Goal: Navigation & Orientation: Find specific page/section

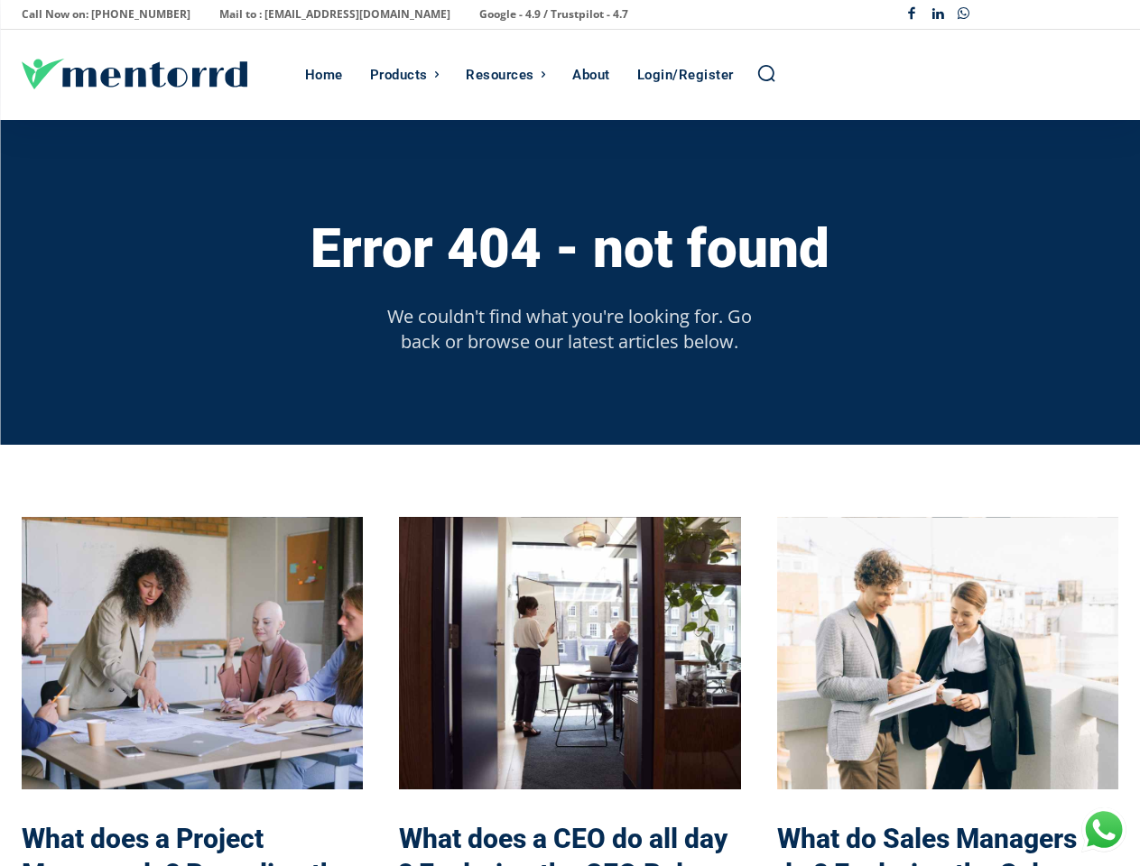
click at [569, 433] on div "Error 404 - not found We couldn't find what you're looking for. Go back or brow…" at bounding box center [570, 282] width 1096 height 325
click at [100, 14] on p "Call Now on: [PHONE_NUMBER]" at bounding box center [106, 14] width 169 height 25
click at [285, 14] on p "Mail to : [EMAIL_ADDRESS][DOMAIN_NAME]" at bounding box center [334, 14] width 231 height 25
click at [479, 14] on p "Google - 4.9 / Trustpilot - 4.7" at bounding box center [553, 14] width 149 height 25
click at [1008, 14] on div "Facebook Linkedin Whatsapp" at bounding box center [1008, 15] width 219 height 26
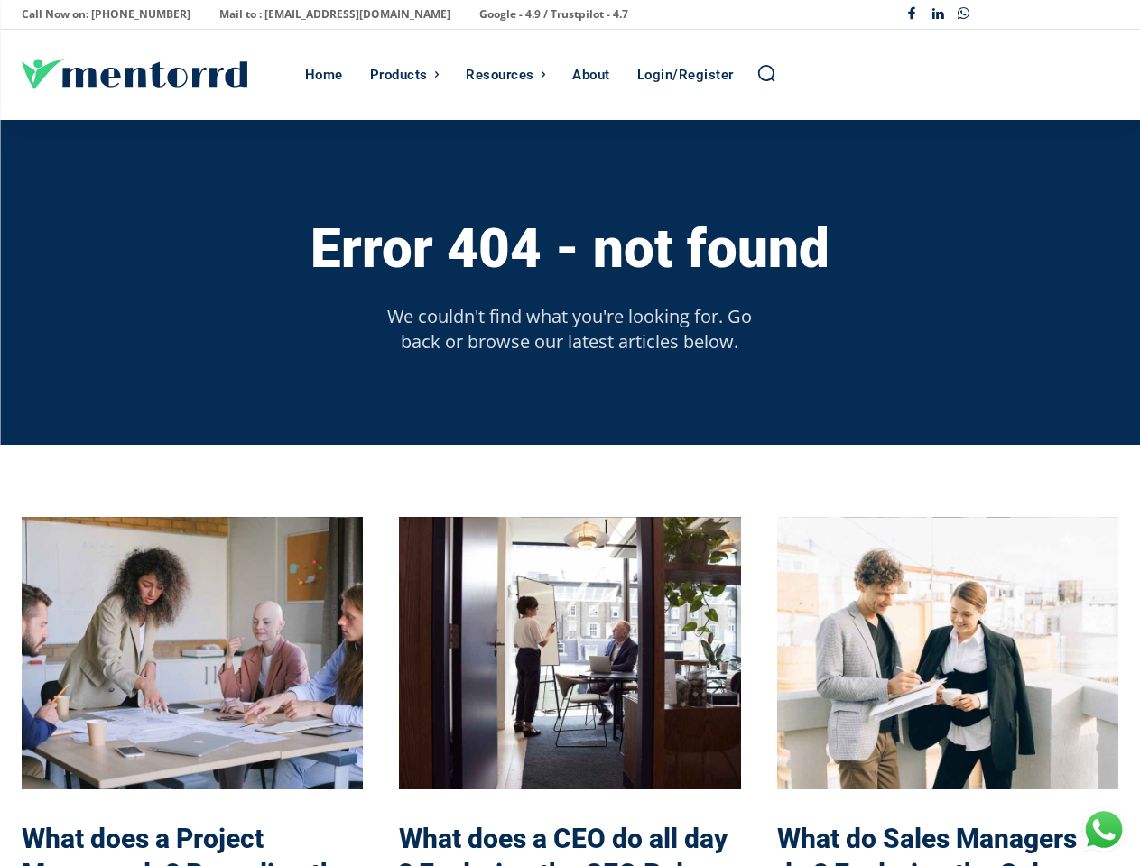
click at [404, 75] on div "Products" at bounding box center [399, 75] width 58 height 90
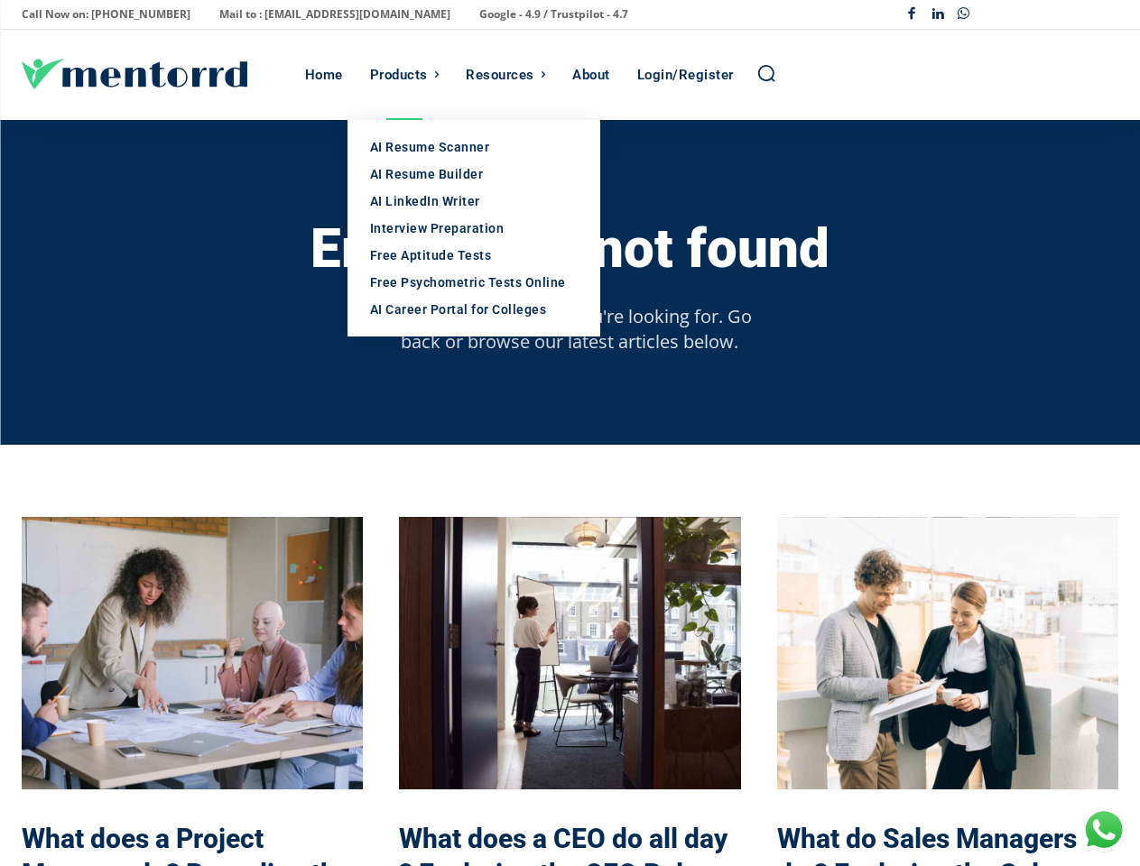
click at [505, 75] on div "Resources" at bounding box center [500, 75] width 69 height 90
click at [766, 74] on icon "Search" at bounding box center [766, 73] width 20 height 20
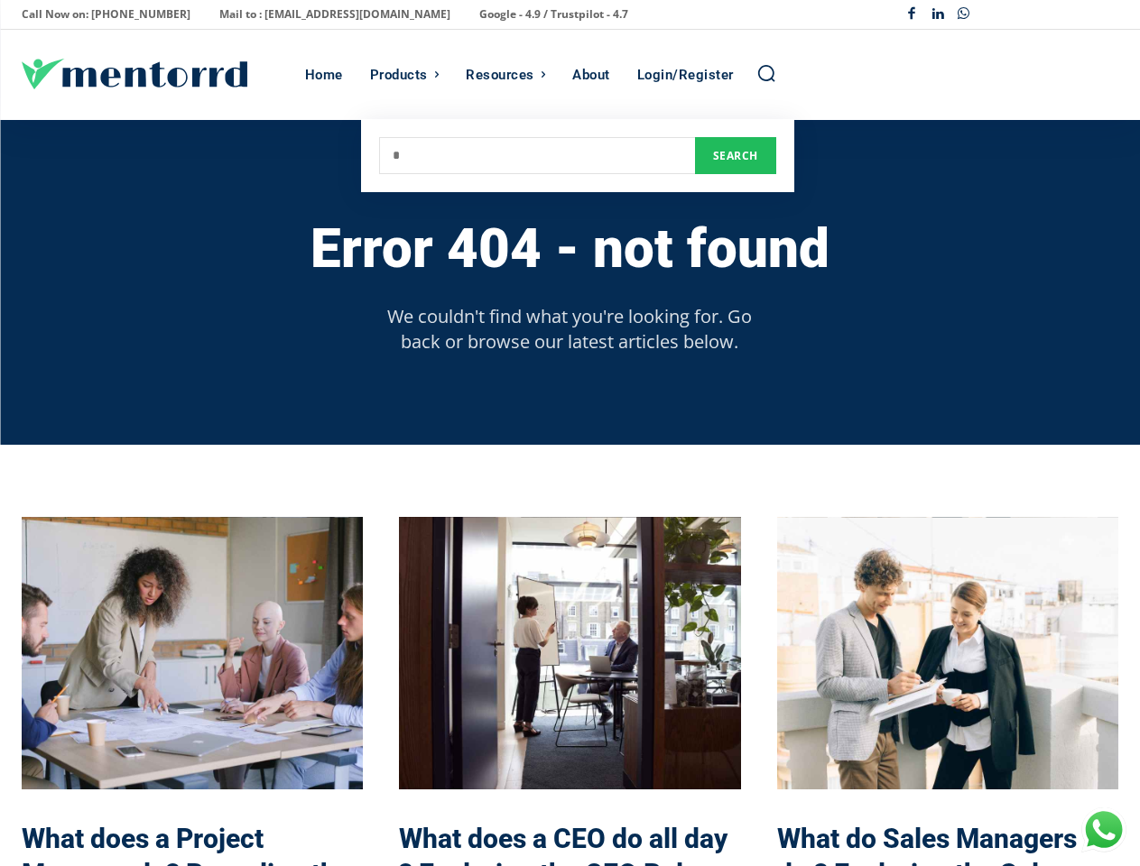
click at [569, 247] on h3 "Error 404 - not found" at bounding box center [569, 249] width 519 height 60
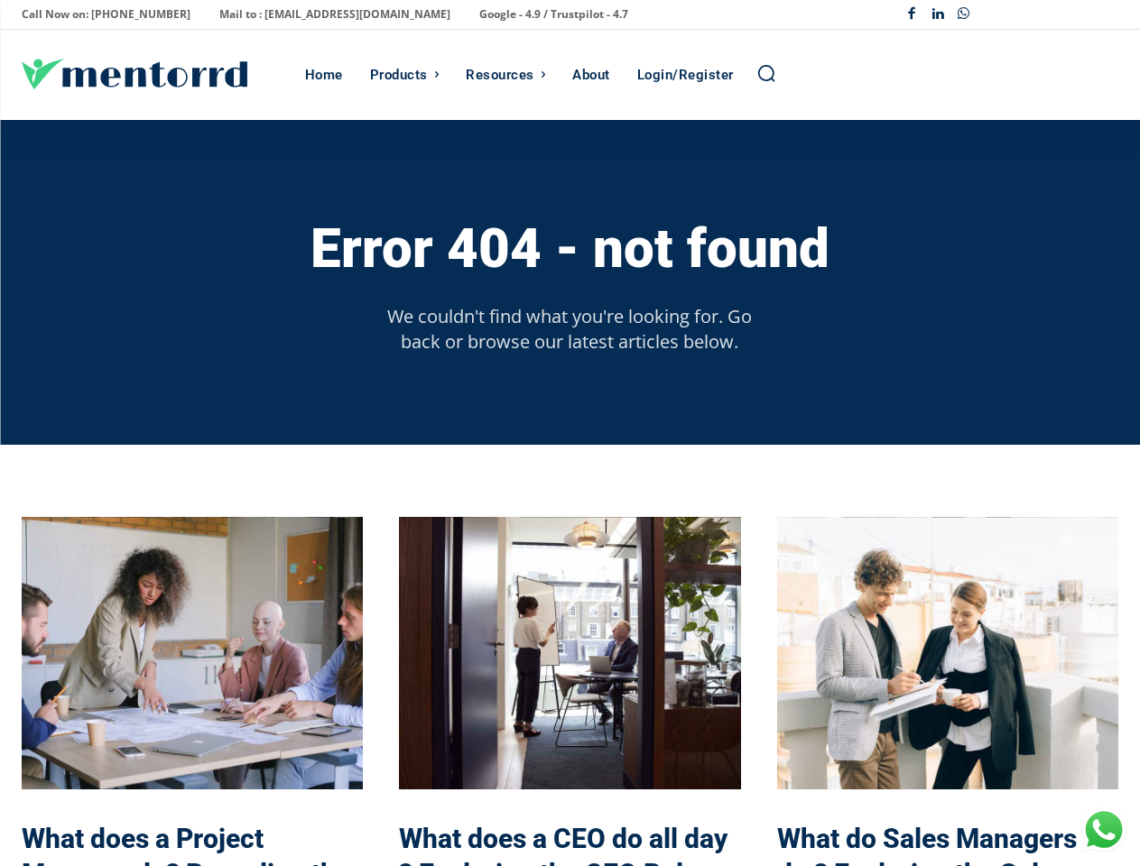
click at [569, 328] on p "We couldn't find what you're looking for. Go back or browse our latest articles…" at bounding box center [570, 329] width 394 height 51
